Goal: Task Accomplishment & Management: Use online tool/utility

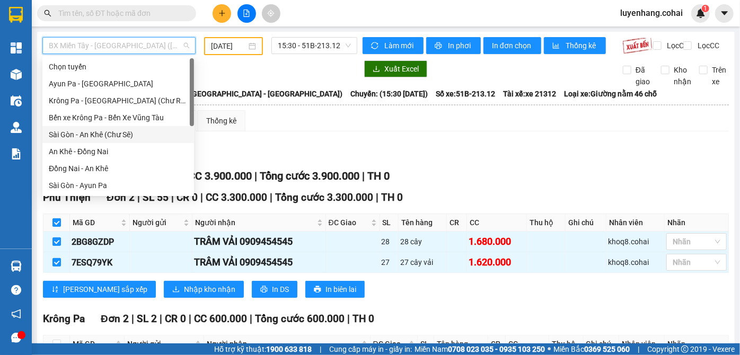
click at [115, 134] on div "Sài Gòn - An Khê (Chư Sê)" at bounding box center [118, 135] width 139 height 12
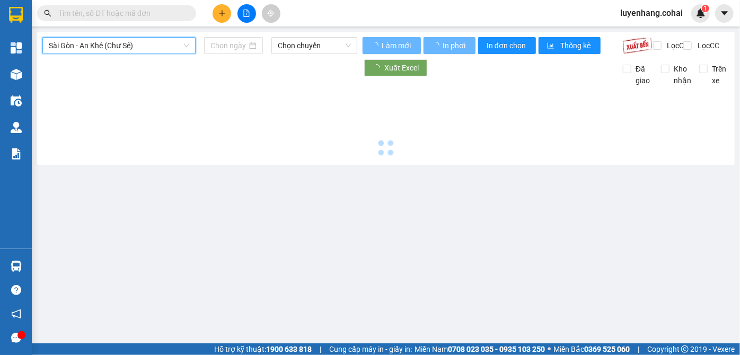
type input "[DATE]"
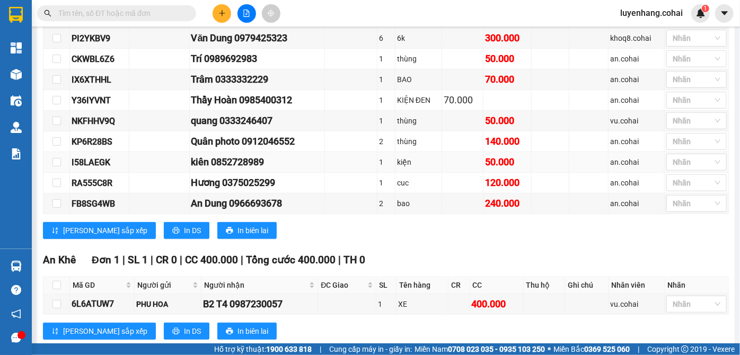
scroll to position [332, 0]
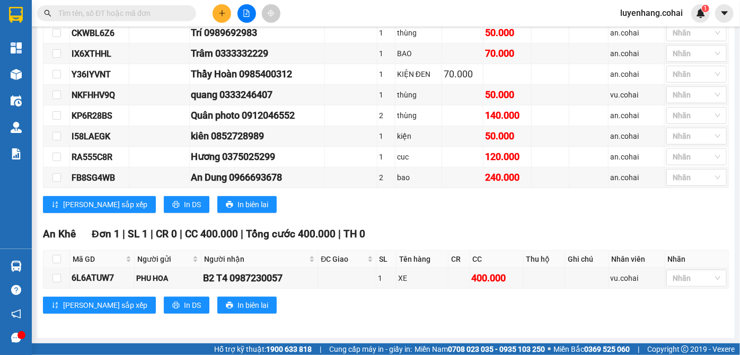
click at [404, 206] on div "[PERSON_NAME] sắp xếp In DS In biên lai" at bounding box center [386, 204] width 686 height 17
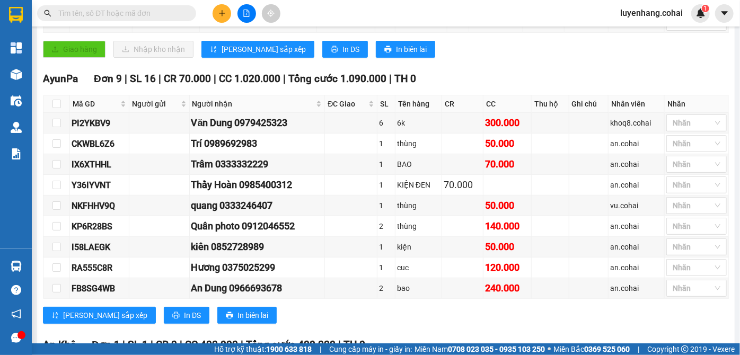
scroll to position [0, 0]
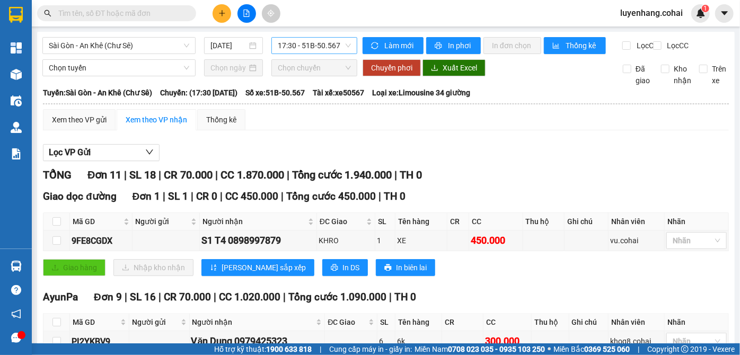
click at [325, 46] on span "17:30 - 51B-50.567" at bounding box center [314, 46] width 73 height 16
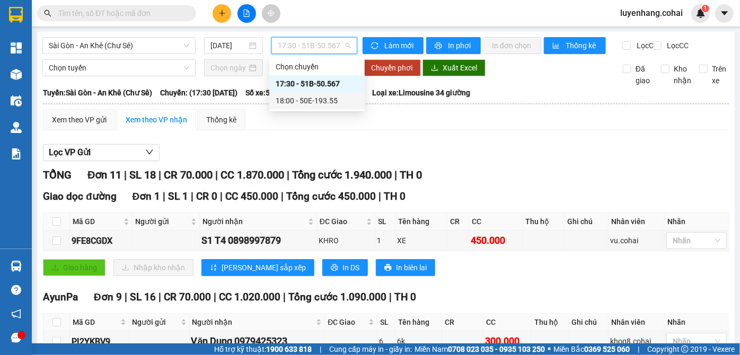
click at [324, 105] on div "18:00 - 50E-193.55" at bounding box center [317, 101] width 83 height 12
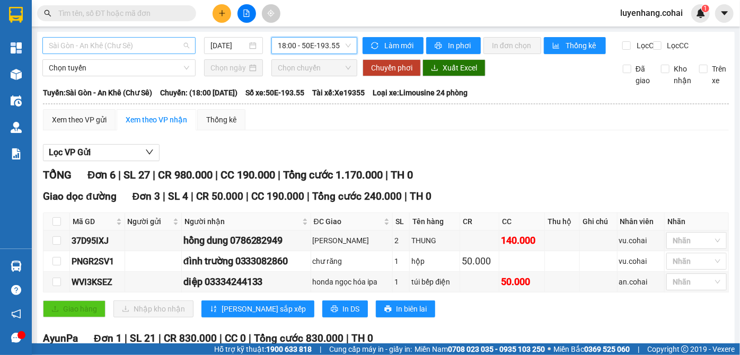
click at [152, 47] on span "Sài Gòn - An Khê (Chư Sê)" at bounding box center [119, 46] width 141 height 16
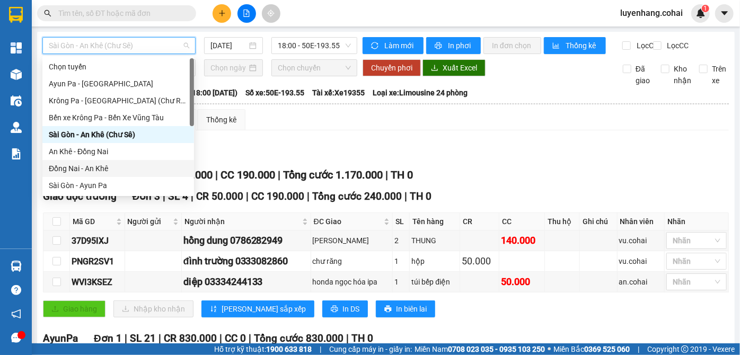
click at [117, 166] on div "Đồng Nai - An Khê" at bounding box center [118, 169] width 139 height 12
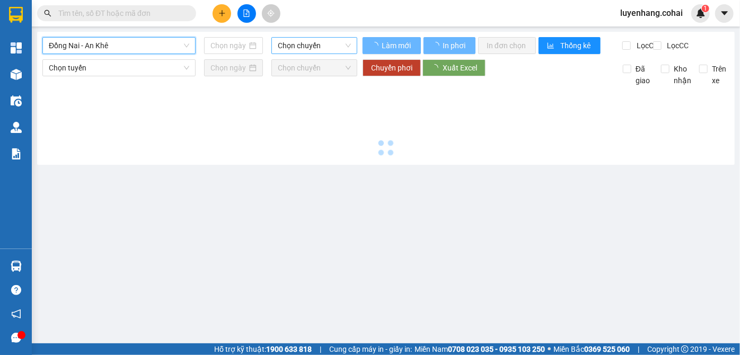
type input "[DATE]"
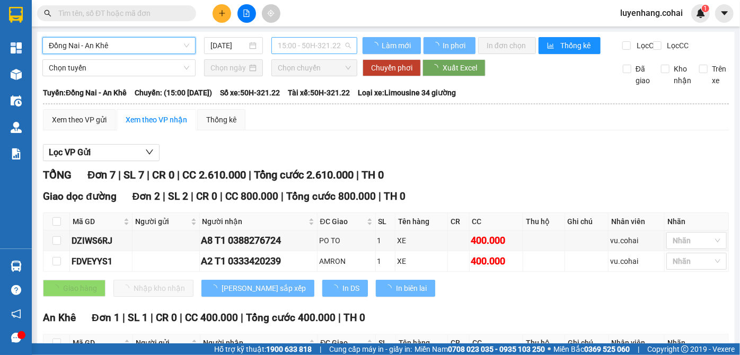
click at [342, 38] on span "15:00 - 50H-321.22" at bounding box center [314, 46] width 73 height 16
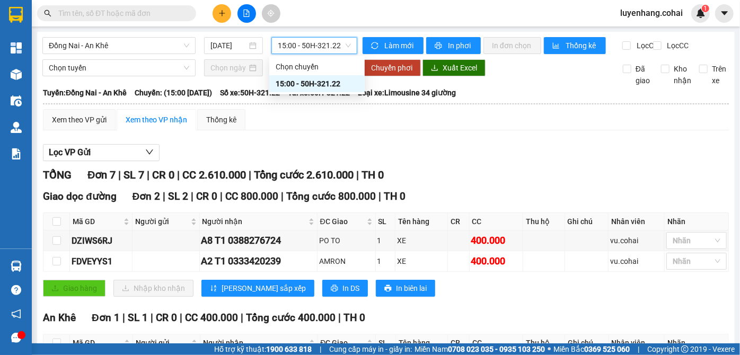
click at [339, 40] on span "15:00 - 50H-321.22" at bounding box center [314, 46] width 73 height 16
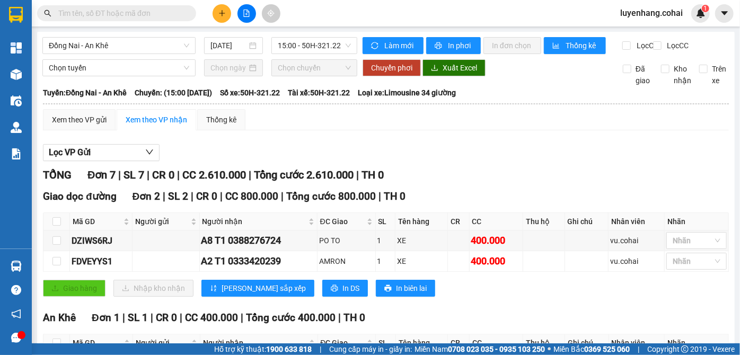
click at [65, 27] on main "Đồng Nai - An Khê [DATE] 15:00 - 50H-321.22 Làm mới In phơi In đơn chọn Thống k…" at bounding box center [370, 172] width 740 height 344
click at [73, 40] on span "Đồng Nai - An Khê" at bounding box center [119, 46] width 141 height 16
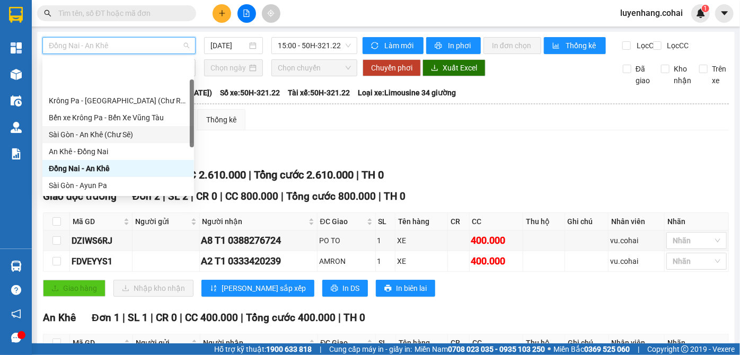
scroll to position [48, 0]
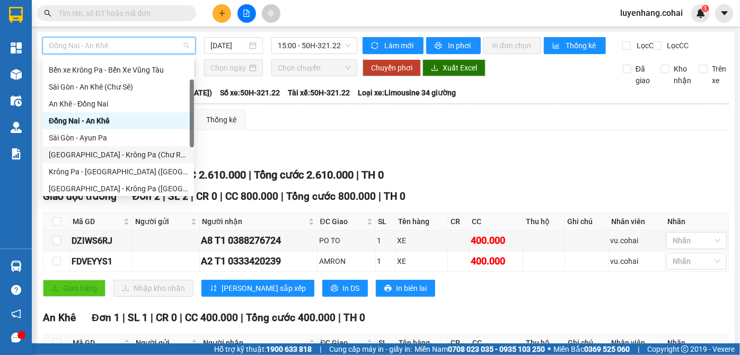
click at [117, 158] on div "[GEOGRAPHIC_DATA] - Krông Pa (Chư RCăm)" at bounding box center [118, 155] width 139 height 12
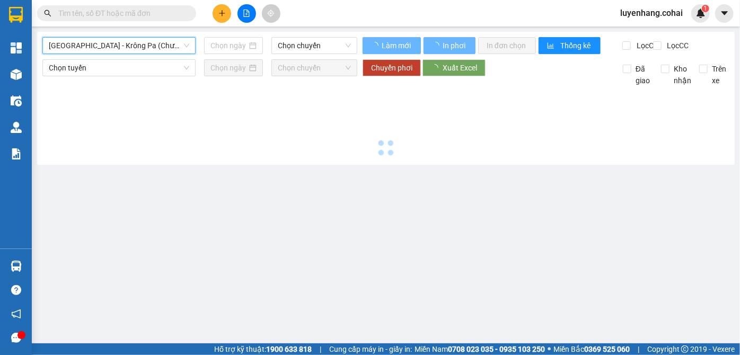
type input "[DATE]"
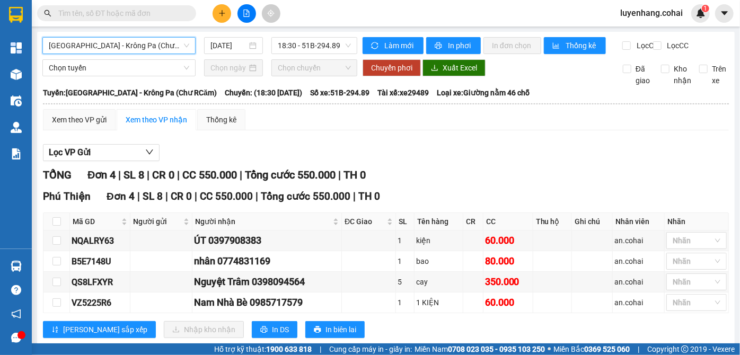
drag, startPoint x: 305, startPoint y: 140, endPoint x: 309, endPoint y: 120, distance: 20.1
click at [306, 140] on div "Xem theo VP gửi Xem theo VP nhận Thống kê Lọc VP Gửi TỔNG Đơn 4 | SL 8 | CR 0 …" at bounding box center [386, 230] width 686 height 242
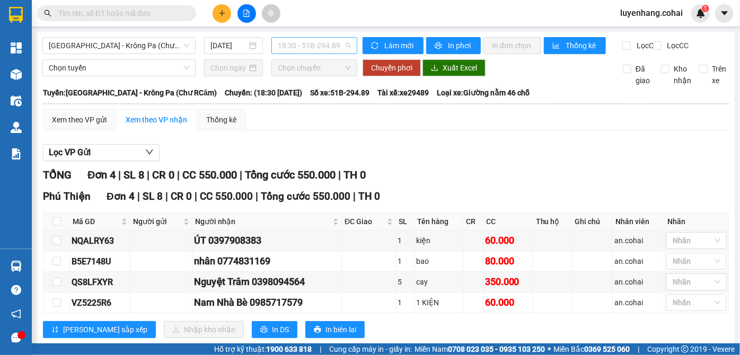
click at [323, 47] on span "18:30 - 51B-294.89" at bounding box center [314, 46] width 73 height 16
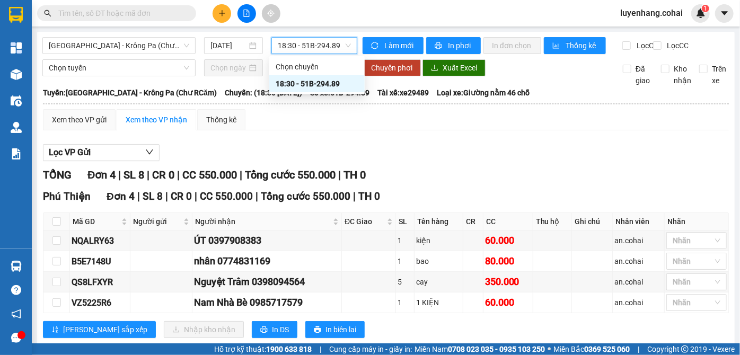
click at [323, 47] on span "18:30 - 51B-294.89" at bounding box center [314, 46] width 73 height 16
click at [331, 146] on div "Xem theo VP gửi Xem theo VP nhận Thống kê Lọc VP Gửi TỔNG Đơn 4 | SL 8 | CR 0 …" at bounding box center [386, 230] width 686 height 242
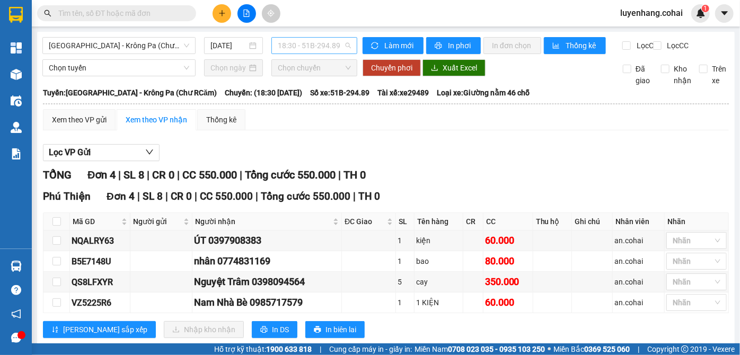
click at [325, 47] on span "18:30 - 51B-294.89" at bounding box center [314, 46] width 73 height 16
click at [393, 150] on div "Lọc VP Gửi TỔNG Đơn 4 | SL 8 | CR 0 | CC 550.000 | Tổng cước 550.000 | TH 0 [G…" at bounding box center [386, 245] width 686 height 213
click at [154, 47] on span "[GEOGRAPHIC_DATA] - Krông Pa (Chư RCăm)" at bounding box center [119, 46] width 141 height 16
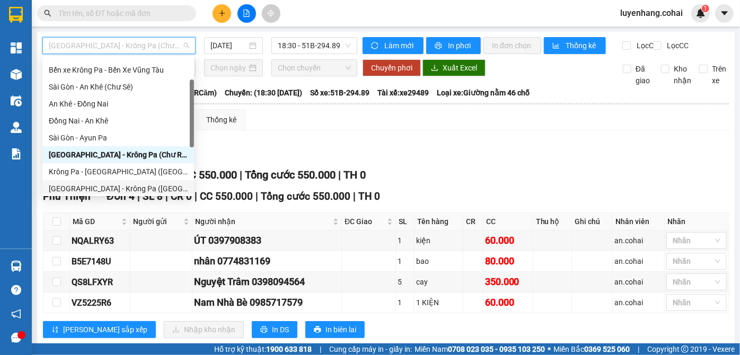
click at [133, 186] on div "[GEOGRAPHIC_DATA] - Krông Pa ([GEOGRAPHIC_DATA])" at bounding box center [118, 189] width 139 height 12
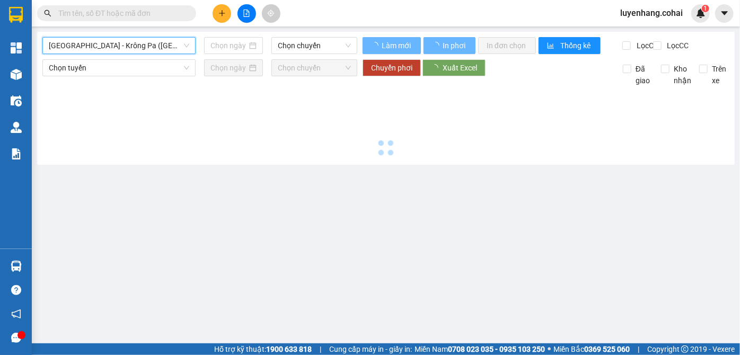
type input "[DATE]"
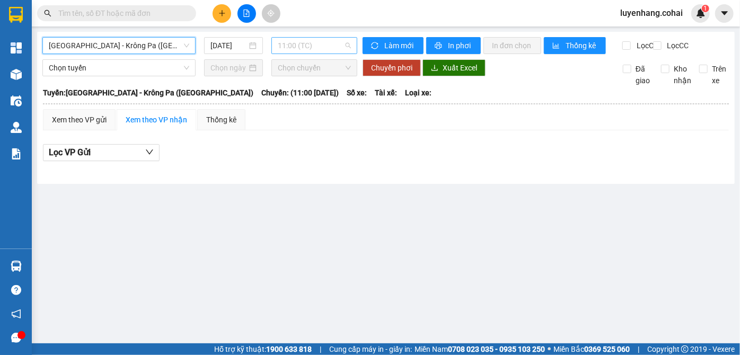
click at [328, 48] on span "11:00 (TC)" at bounding box center [314, 46] width 73 height 16
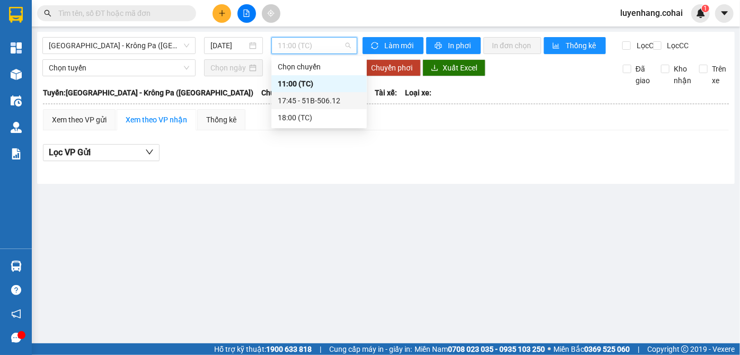
click at [330, 102] on div "17:45 - 51B-506.12" at bounding box center [319, 101] width 83 height 12
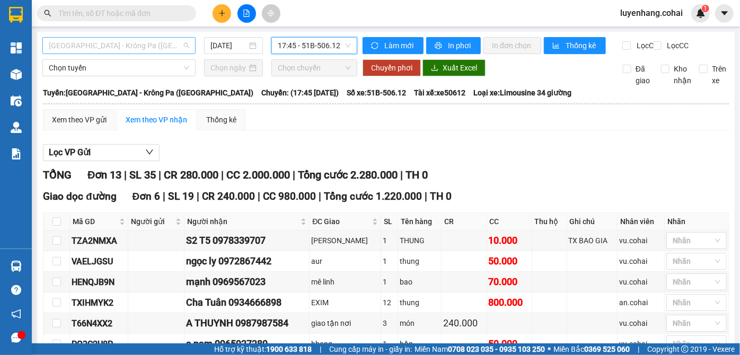
click at [127, 41] on span "[GEOGRAPHIC_DATA] - Krông Pa ([GEOGRAPHIC_DATA])" at bounding box center [119, 46] width 141 height 16
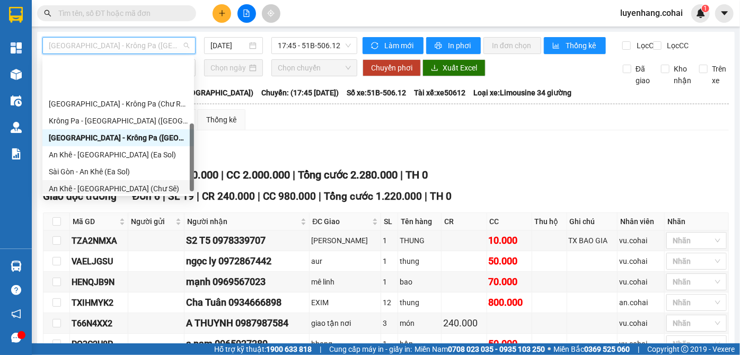
scroll to position [147, 0]
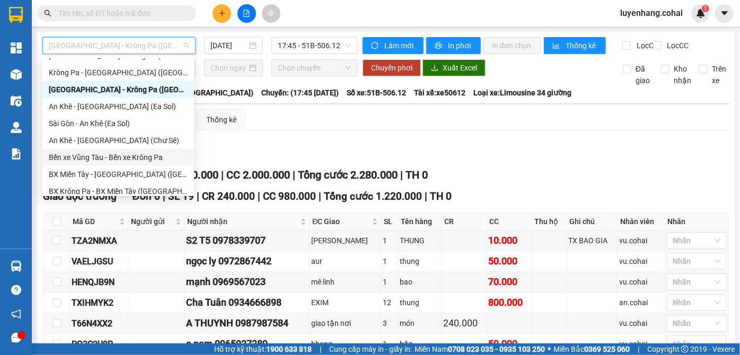
click at [144, 163] on div "Bến xe Vũng Tàu - Bến xe Krông Pa" at bounding box center [118, 157] width 152 height 17
type input "[DATE]"
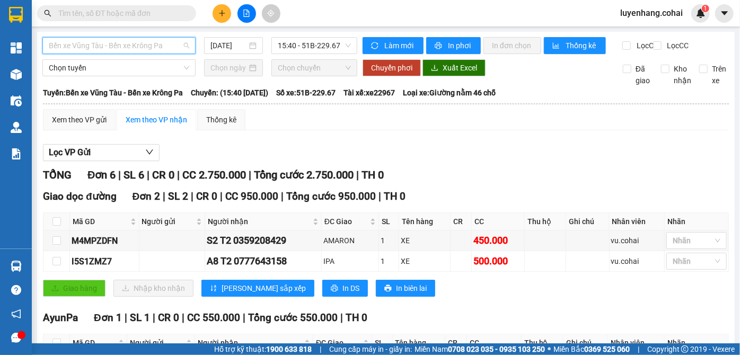
click at [141, 48] on span "Bến xe Vũng Tàu - Bến xe Krông Pa" at bounding box center [119, 46] width 141 height 16
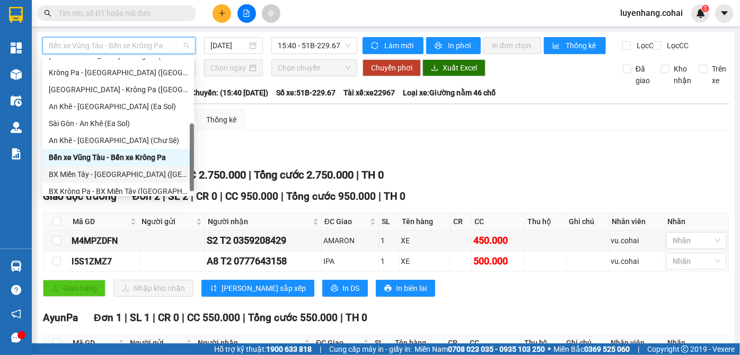
click at [123, 173] on div "BX Miền Tây - [GEOGRAPHIC_DATA] ([GEOGRAPHIC_DATA] - [GEOGRAPHIC_DATA])" at bounding box center [118, 175] width 139 height 12
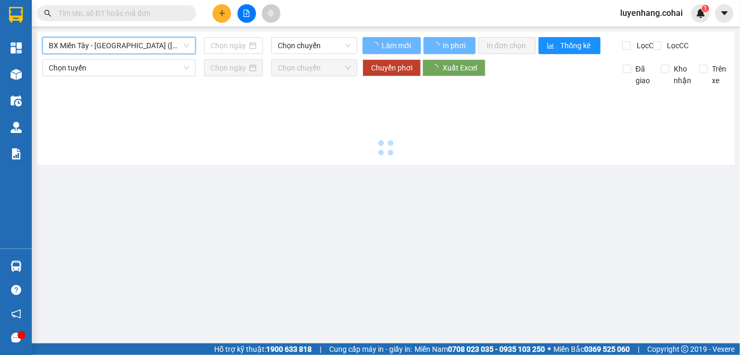
type input "[DATE]"
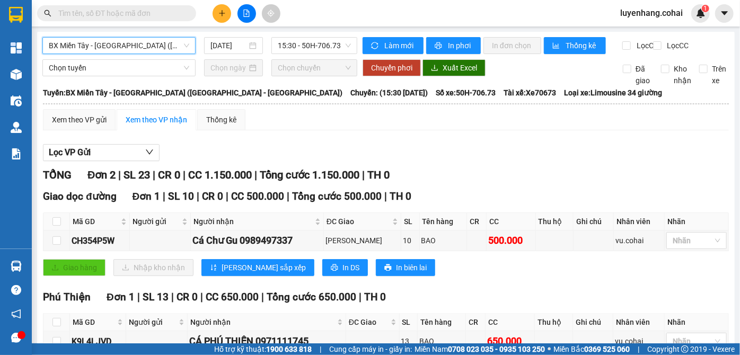
click at [167, 45] on span "BX Miền Tây - [GEOGRAPHIC_DATA] ([GEOGRAPHIC_DATA] - [GEOGRAPHIC_DATA])" at bounding box center [119, 46] width 141 height 16
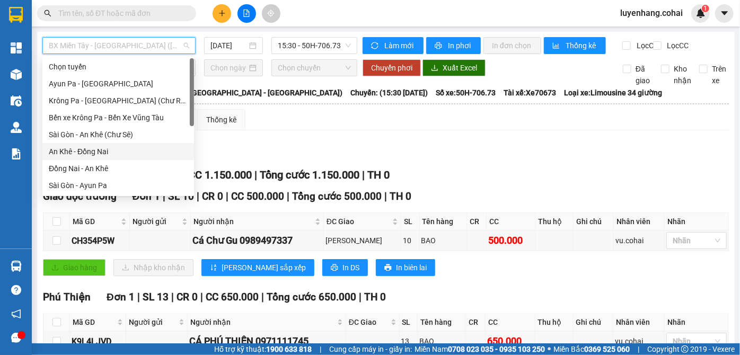
scroll to position [48, 0]
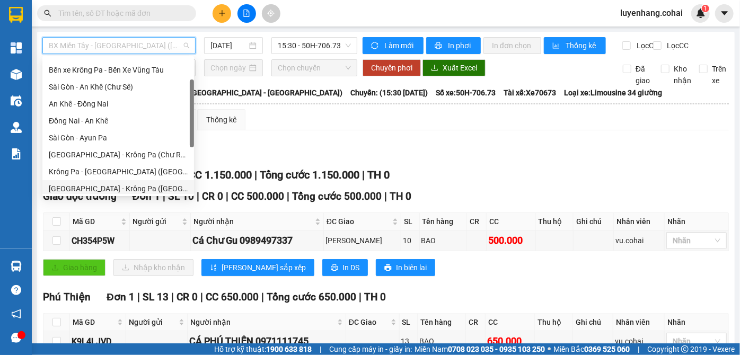
click at [118, 186] on div "[GEOGRAPHIC_DATA] - Krông Pa ([GEOGRAPHIC_DATA])" at bounding box center [118, 189] width 139 height 12
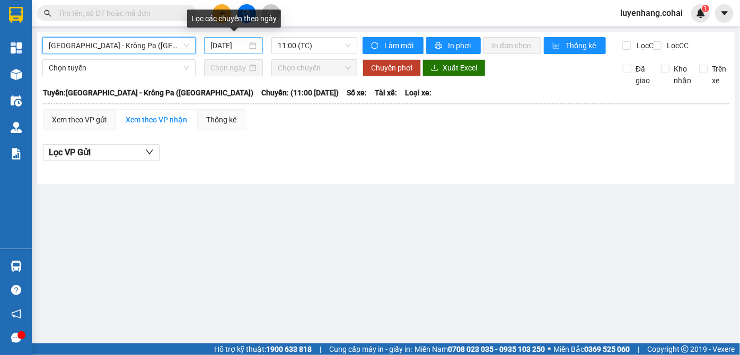
click at [230, 50] on input "[DATE]" at bounding box center [229, 46] width 37 height 12
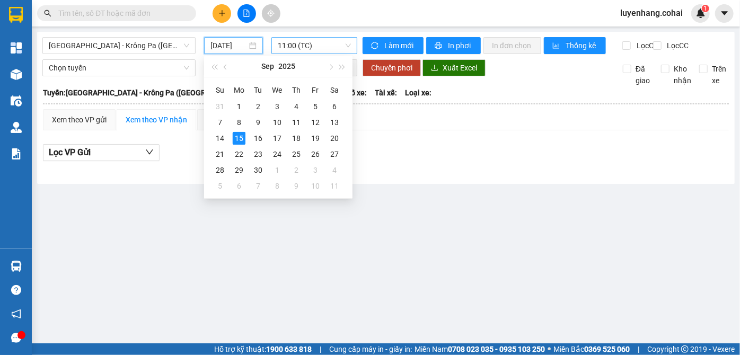
click at [335, 47] on span "11:00 (TC)" at bounding box center [314, 46] width 73 height 16
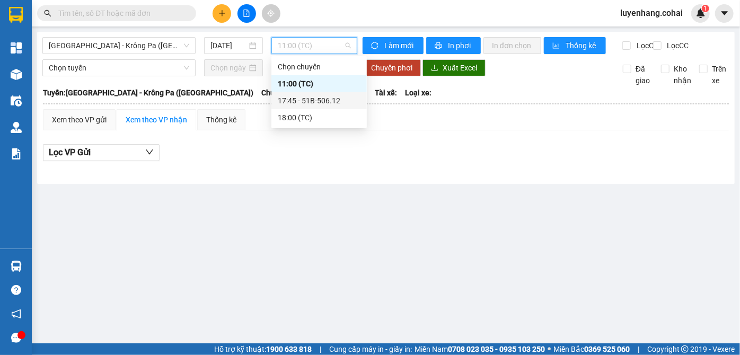
click at [337, 101] on div "17:45 - 51B-506.12" at bounding box center [319, 101] width 83 height 12
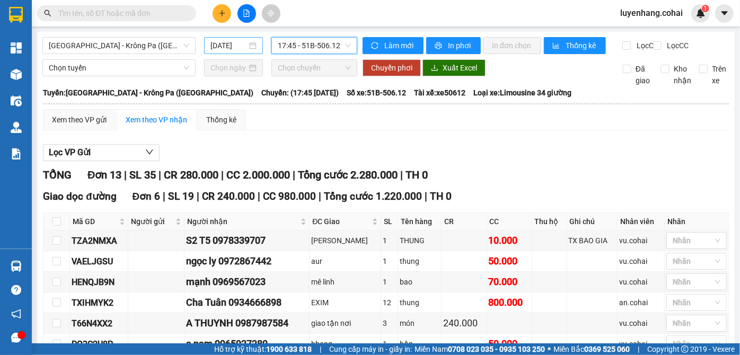
click at [215, 46] on input "[DATE]" at bounding box center [229, 46] width 37 height 12
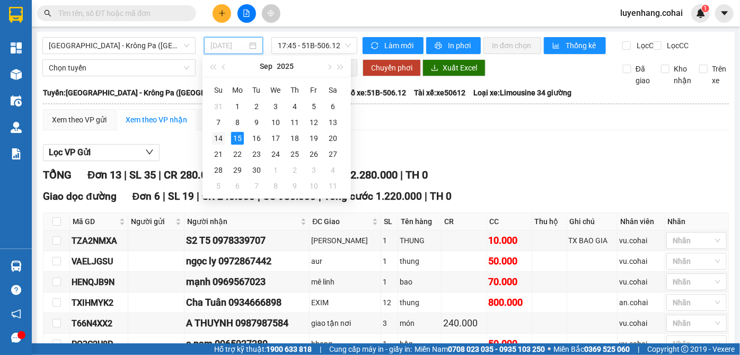
click at [217, 139] on div "14" at bounding box center [218, 138] width 13 height 13
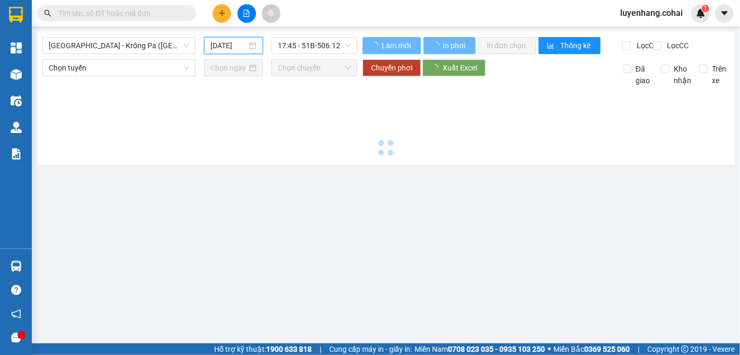
type input "[DATE]"
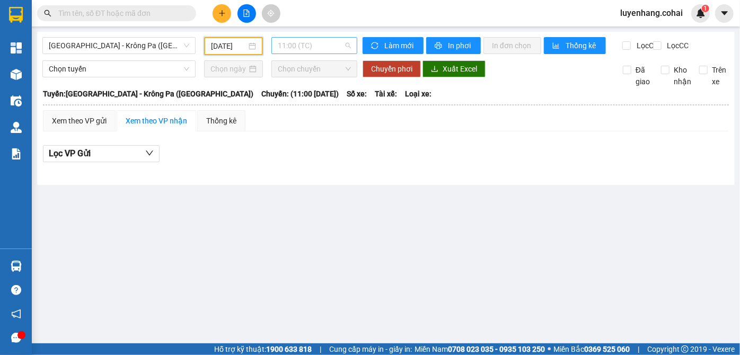
click at [324, 44] on span "11:00 (TC)" at bounding box center [314, 46] width 73 height 16
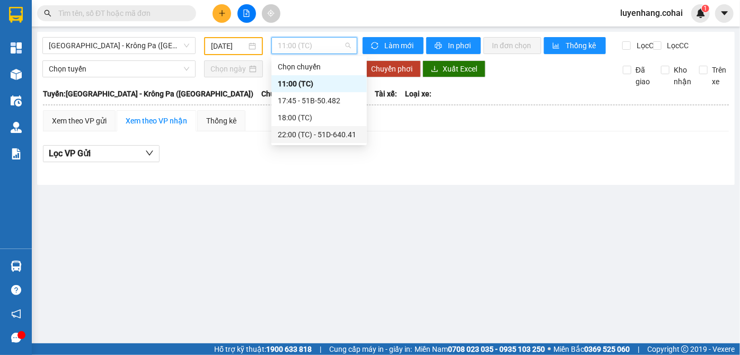
click at [333, 137] on div "22:00 (TC) - 51D-640.41" at bounding box center [319, 135] width 83 height 12
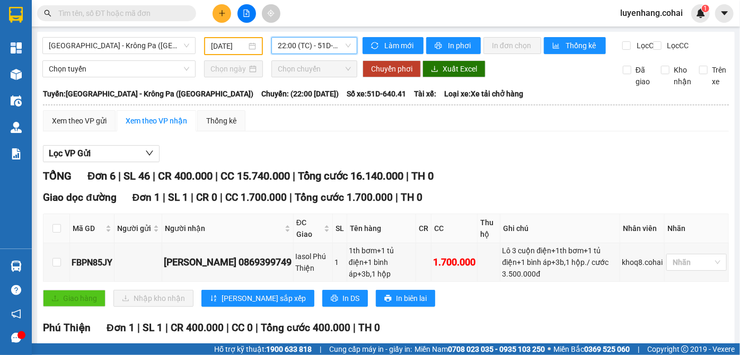
scroll to position [144, 0]
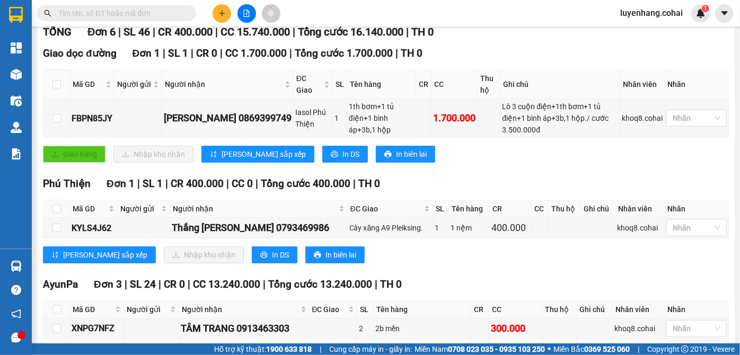
click at [505, 193] on div "TỔNG Đơn 6 | SL 46 | CR 400.000 | CC 15.740.000 | Tổng cước 16.140.000 | TH 0 G…" at bounding box center [386, 282] width 686 height 517
click at [434, 171] on div "Giao dọc đường Đơn 1 | SL 1 | CR 0 | CC 1.700.000 | Tổng cước 1.700.000 | TH 0 …" at bounding box center [386, 108] width 686 height 125
click at [490, 171] on div "Giao dọc đường Đơn 1 | SL 1 | CR 0 | CC 1.700.000 | Tổng cước 1.700.000 | TH 0 …" at bounding box center [386, 108] width 686 height 125
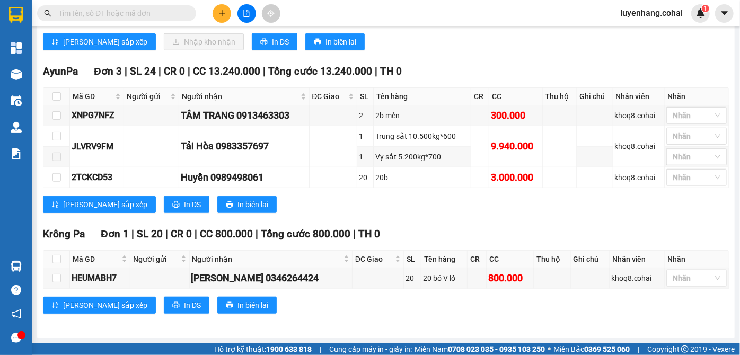
scroll to position [324, 0]
